Goal: Check status

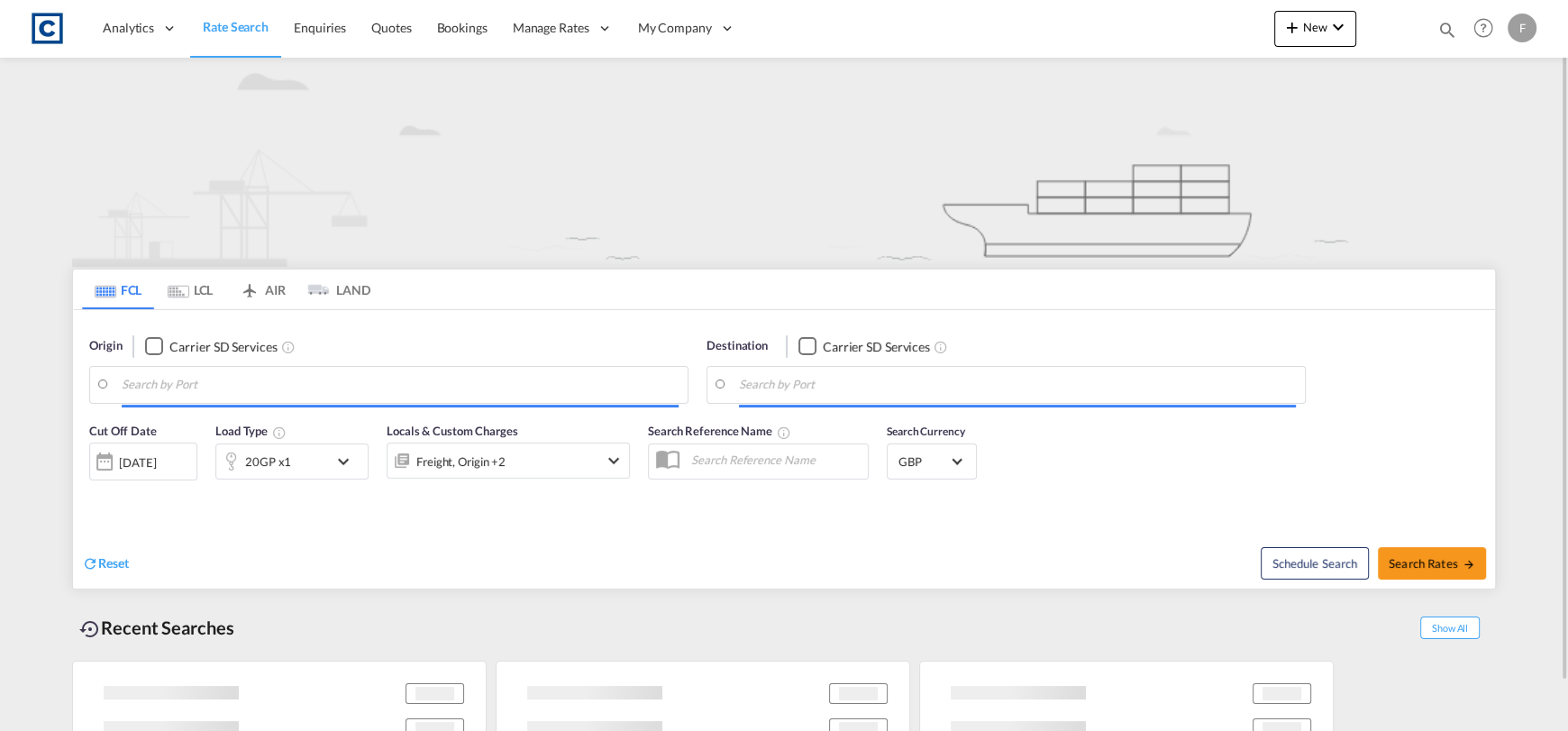
type input "[GEOGRAPHIC_DATA], GBSOU"
type input "[GEOGRAPHIC_DATA], [GEOGRAPHIC_DATA]"
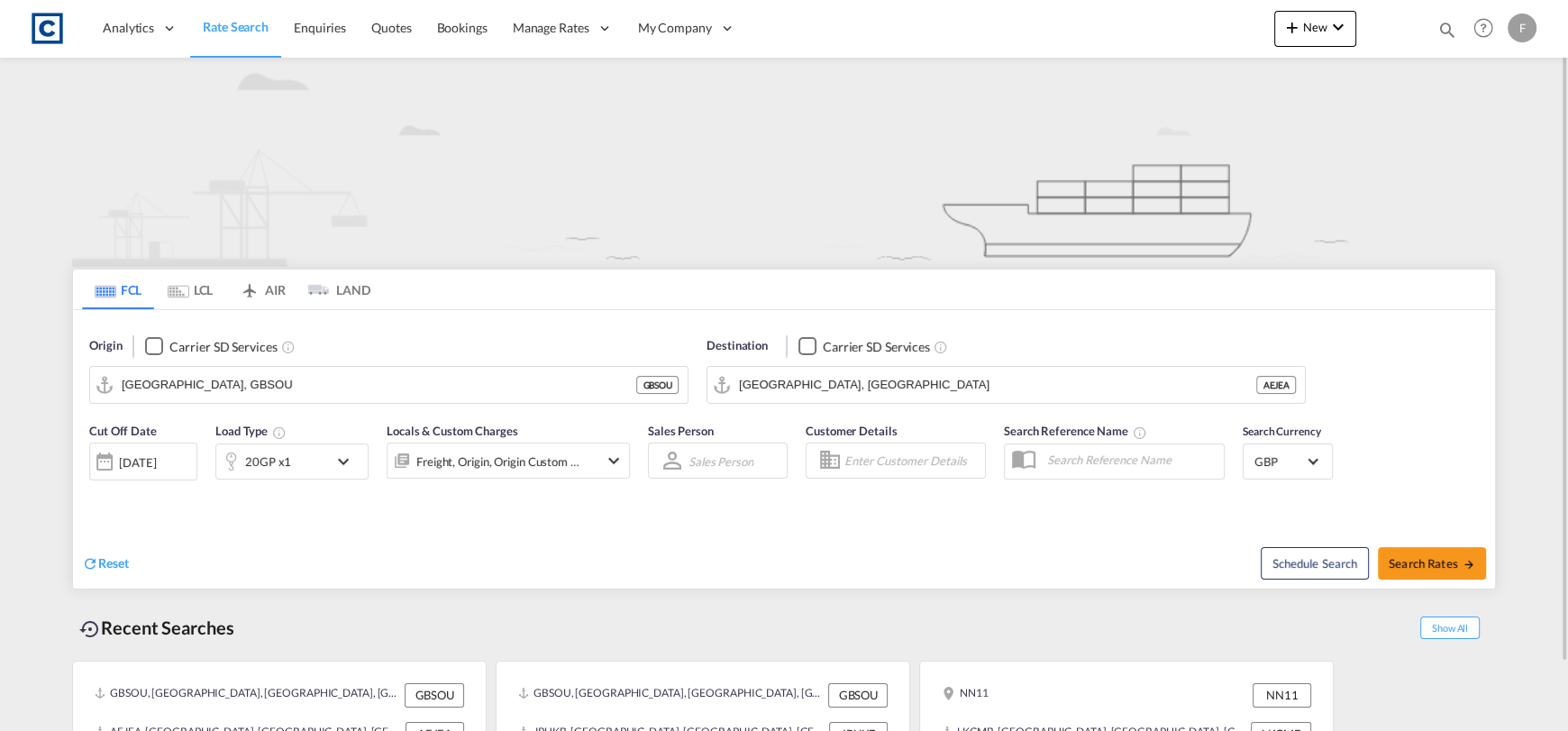
drag, startPoint x: 1454, startPoint y: 29, endPoint x: 1444, endPoint y: 29, distance: 10.0
click at [1453, 29] on md-icon "icon-magnify" at bounding box center [1446, 29] width 19 height 19
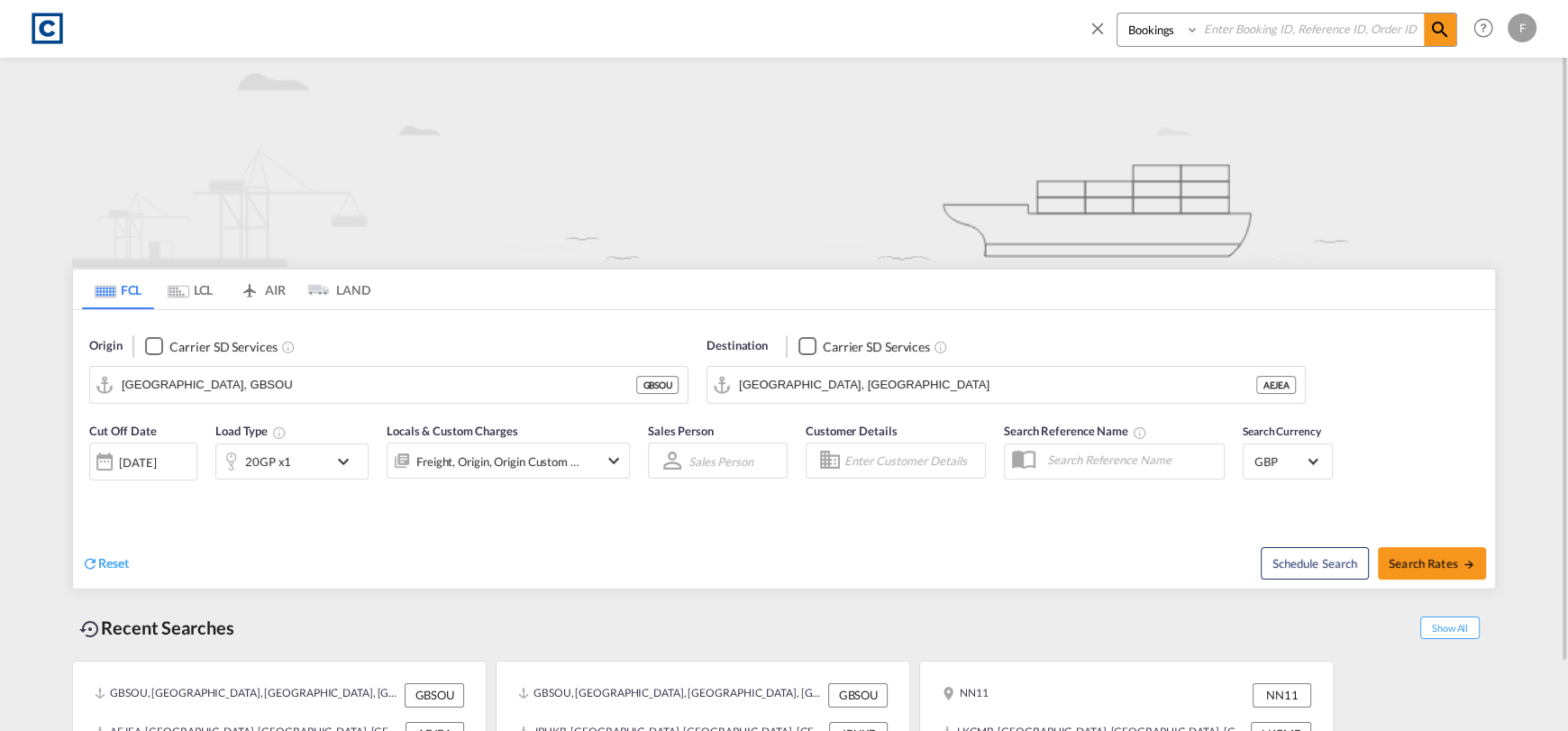
click at [1340, 29] on input at bounding box center [1311, 30] width 225 height 31
paste input "CAD000009476"
type input "CAD000009476"
click at [1133, 42] on select "Bookings Quotes Enquiries" at bounding box center [1160, 30] width 86 height 32
select select "Quotes"
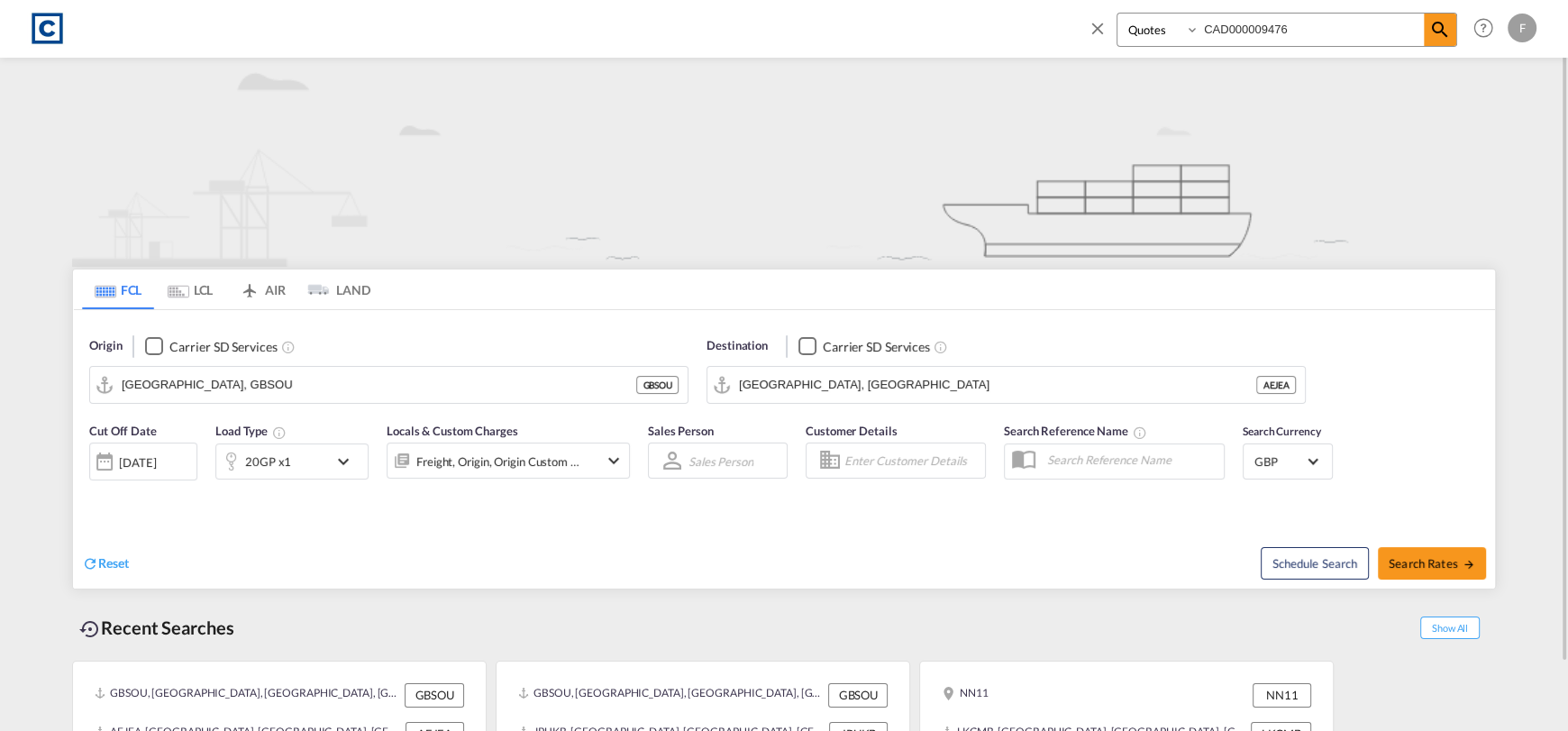
click at [1117, 14] on select "Bookings Quotes Enquiries" at bounding box center [1160, 30] width 86 height 32
click at [1440, 29] on md-icon "icon-magnify" at bounding box center [1439, 29] width 21 height 21
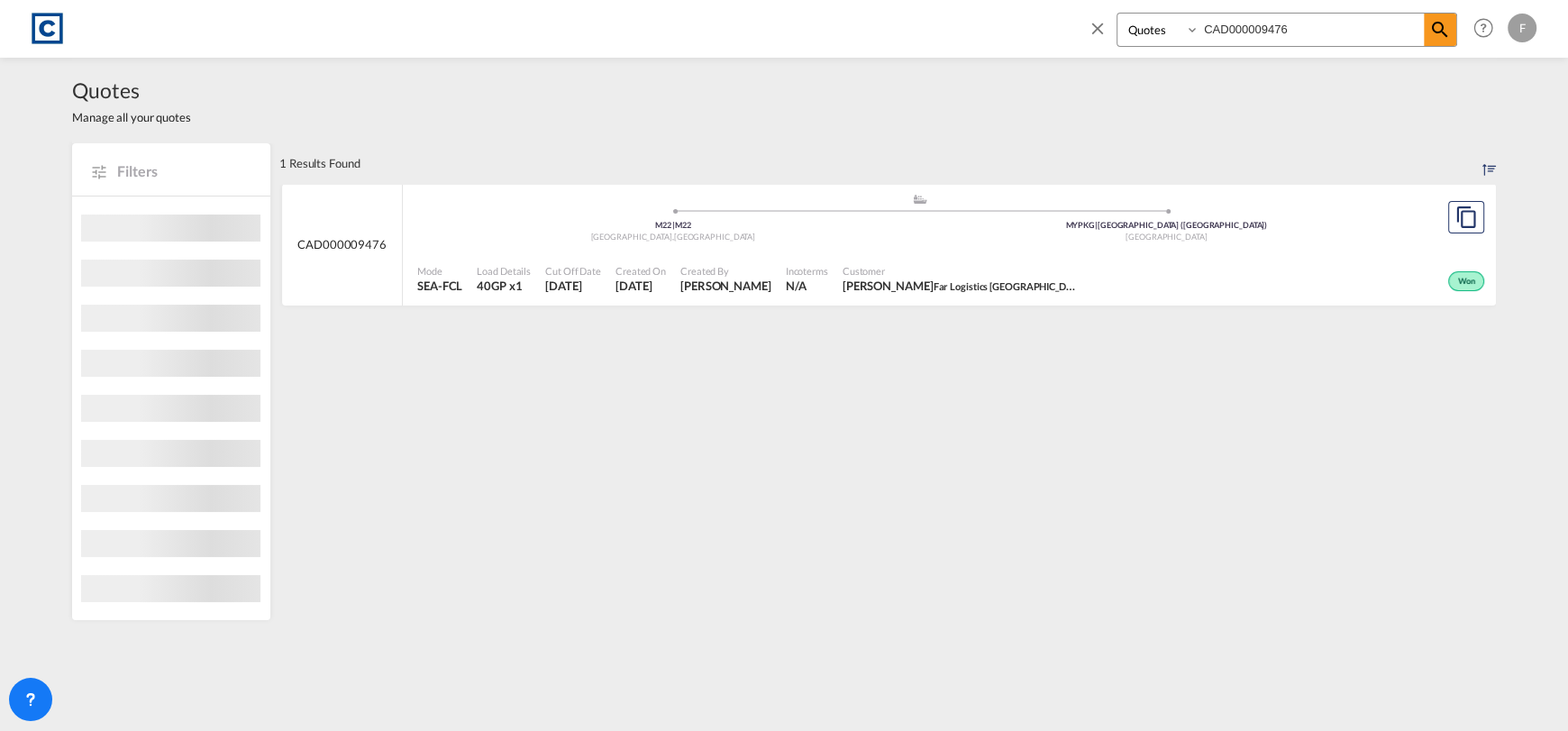
click at [1224, 262] on div "Won" at bounding box center [1286, 279] width 405 height 45
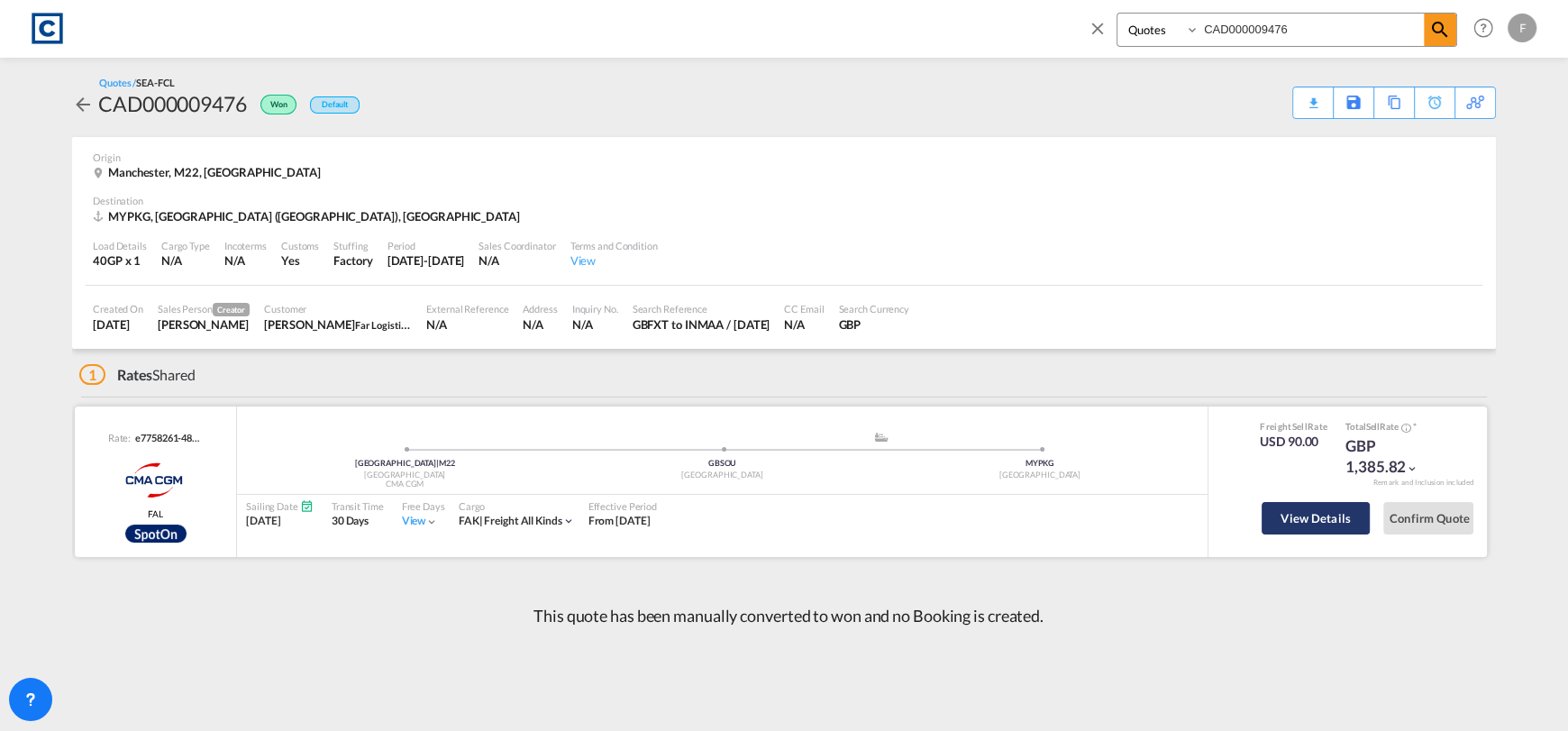
click at [1331, 518] on button "View Details" at bounding box center [1315, 518] width 108 height 32
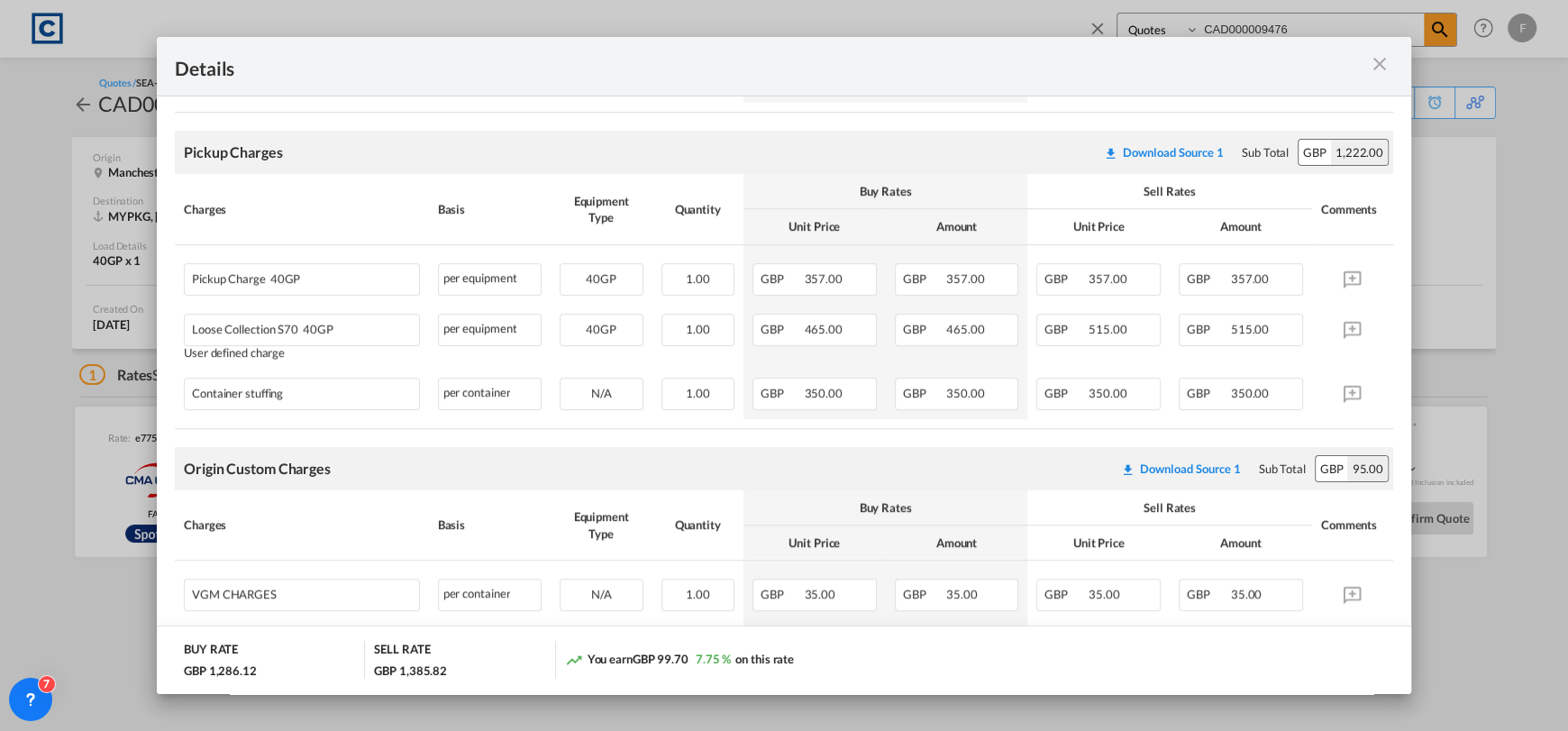
scroll to position [696, 0]
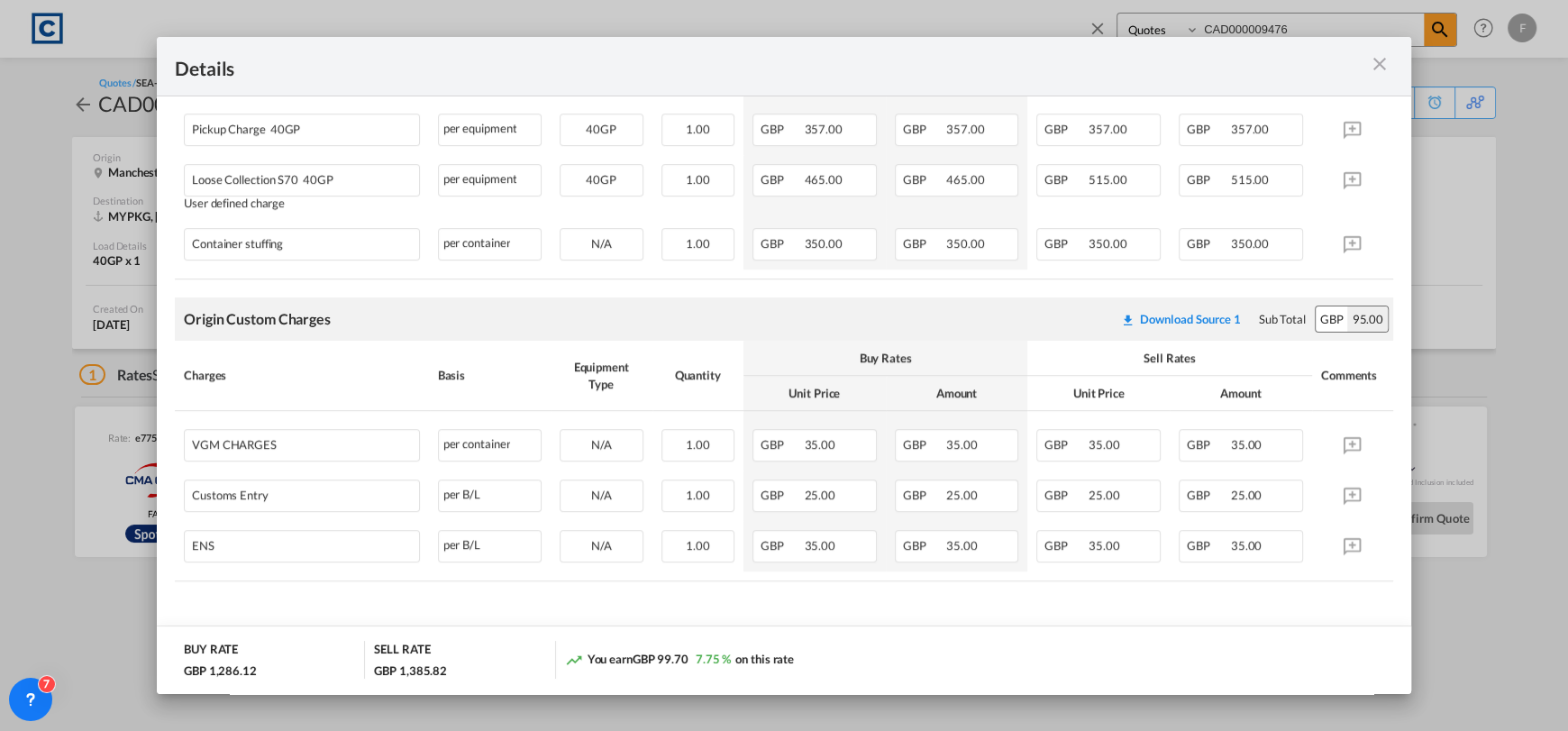
click at [70, 268] on div "Details Pickup Door [GEOGRAPHIC_DATA], [GEOGRAPHIC_DATA] Pickup Service Type RA…" at bounding box center [784, 365] width 1568 height 730
click at [1377, 55] on md-icon "icon-close m-3 fg-AAA8AD cursor" at bounding box center [1379, 64] width 21 height 21
